Goal: Find specific page/section: Find specific page/section

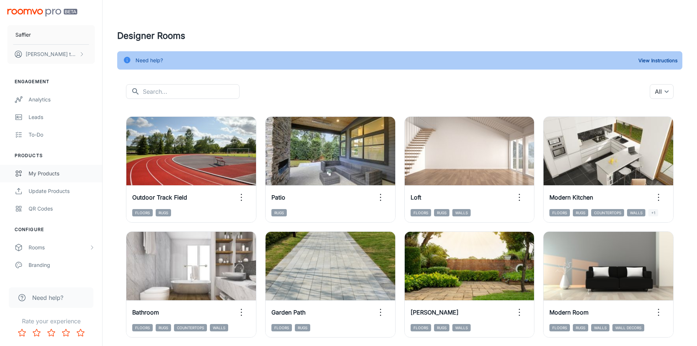
click at [41, 171] on div "My Products" at bounding box center [62, 174] width 66 height 8
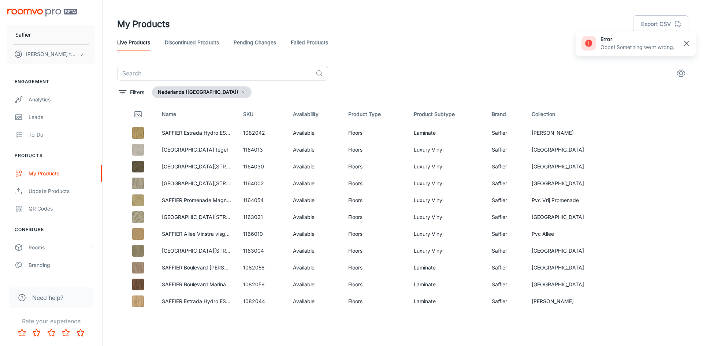
click at [683, 46] on rect "button" at bounding box center [687, 43] width 9 height 9
drag, startPoint x: 373, startPoint y: 187, endPoint x: 519, endPoint y: 53, distance: 197.6
click at [519, 49] on div "Live Products Discontinued Products Pending Changes Failed Products" at bounding box center [403, 43] width 572 height 18
click at [660, 132] on circle "See in Visualizer" at bounding box center [661, 133] width 3 height 3
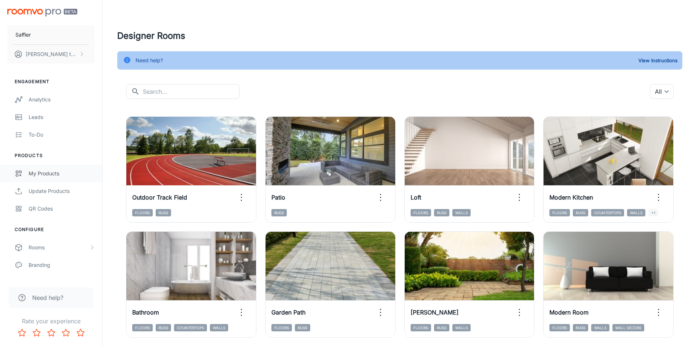
click at [48, 172] on div "My Products" at bounding box center [62, 174] width 66 height 8
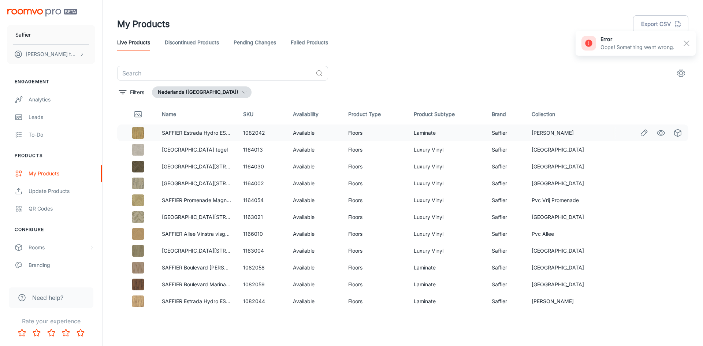
click at [658, 136] on icon "See in Visualizer" at bounding box center [662, 132] width 8 height 5
